Goal: Navigation & Orientation: Find specific page/section

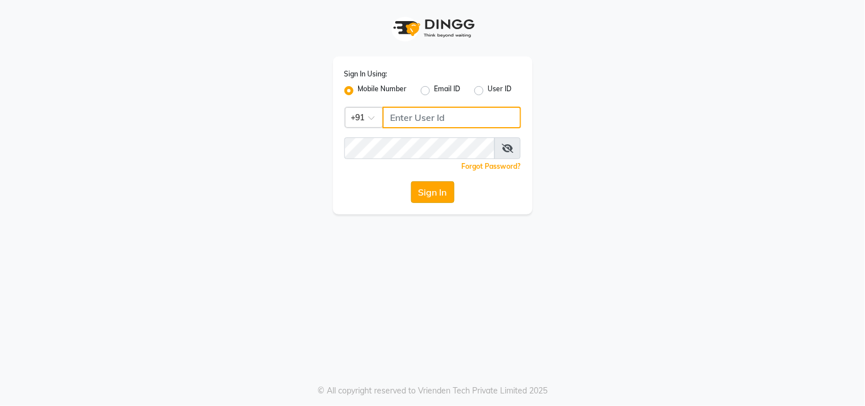
type input "9209992788"
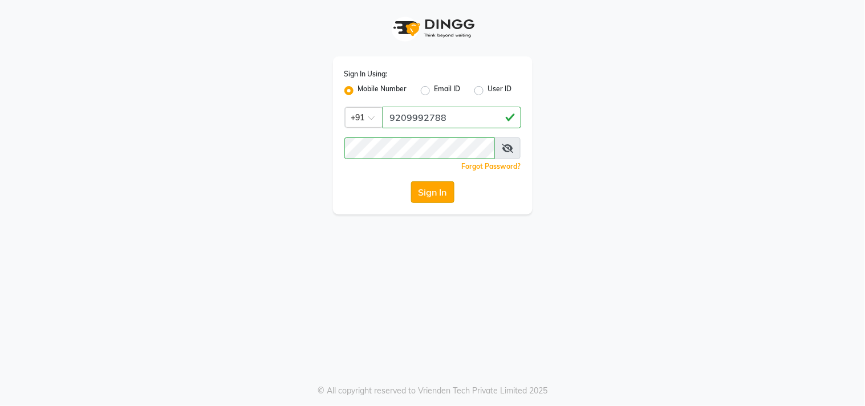
click at [437, 198] on button "Sign In" at bounding box center [432, 192] width 43 height 22
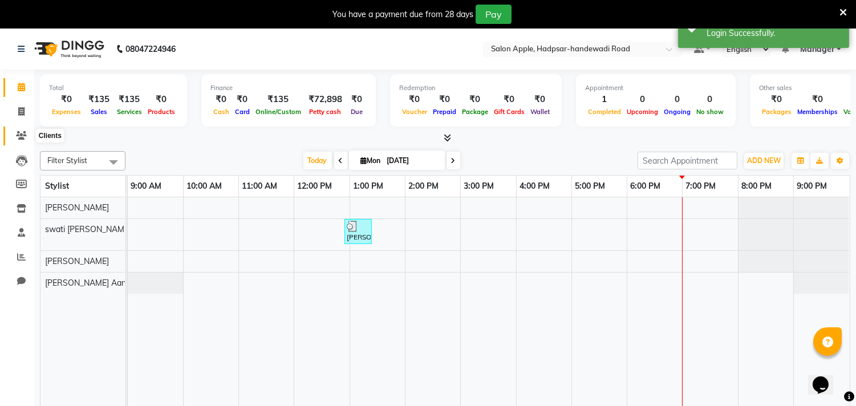
click at [12, 131] on span at bounding box center [21, 135] width 20 height 13
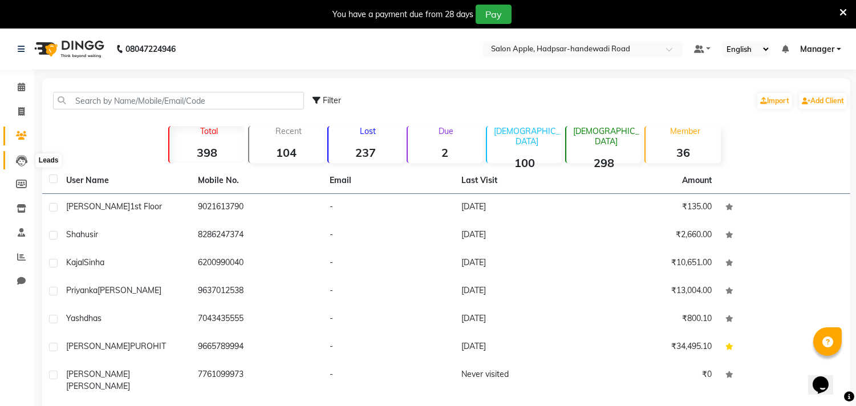
click at [26, 162] on icon at bounding box center [21, 160] width 11 height 11
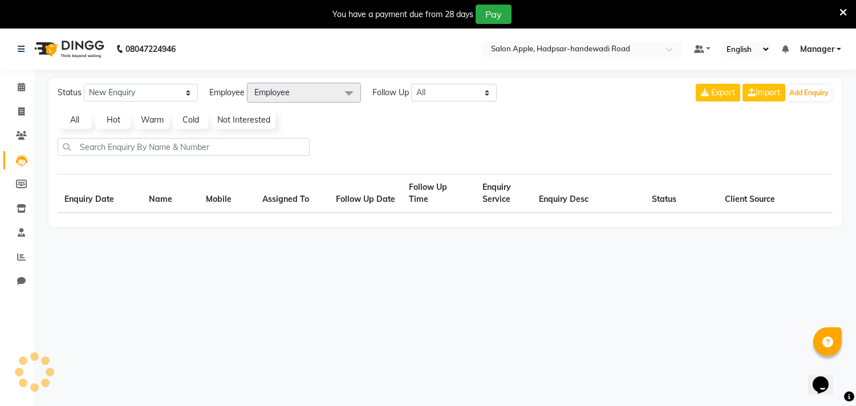
select select "10"
